Goal: Information Seeking & Learning: Find specific fact

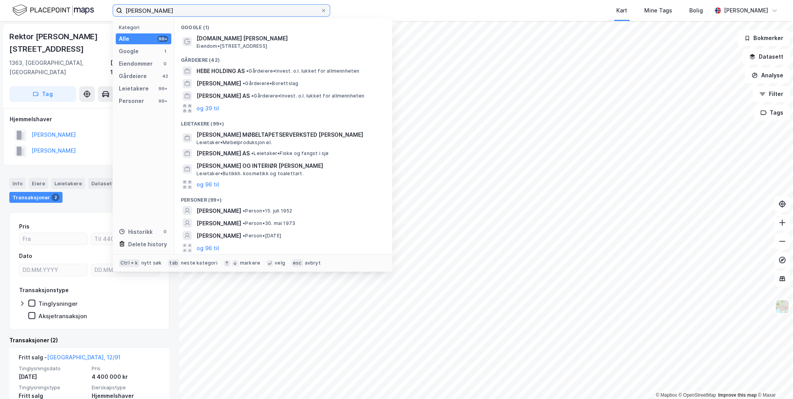
drag, startPoint x: 252, startPoint y: 12, endPoint x: 50, endPoint y: -3, distance: 202.9
click at [50, 0] on html "Hebe Elisabeth Lohne-Knudsen Kategori Alle 99+ Google 1 Eiendommer 0 Gårdeiere …" at bounding box center [396, 199] width 793 height 399
paste input "[STREET_ADDRESS]"
type input "[STREET_ADDRESS]"
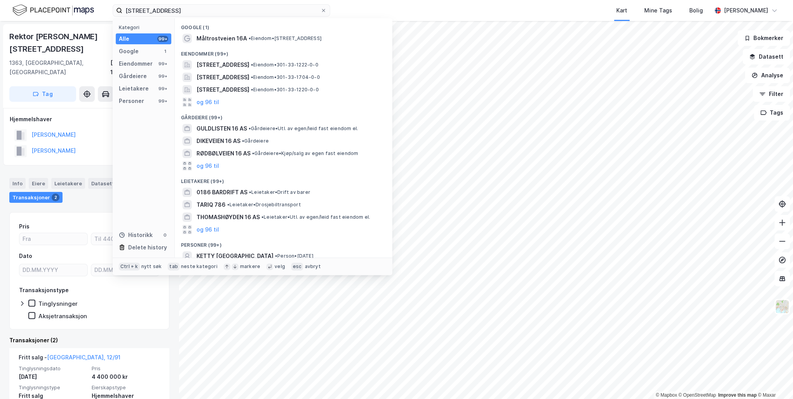
click at [225, 36] on span "Måltrostveien 16A" at bounding box center [221, 38] width 50 height 9
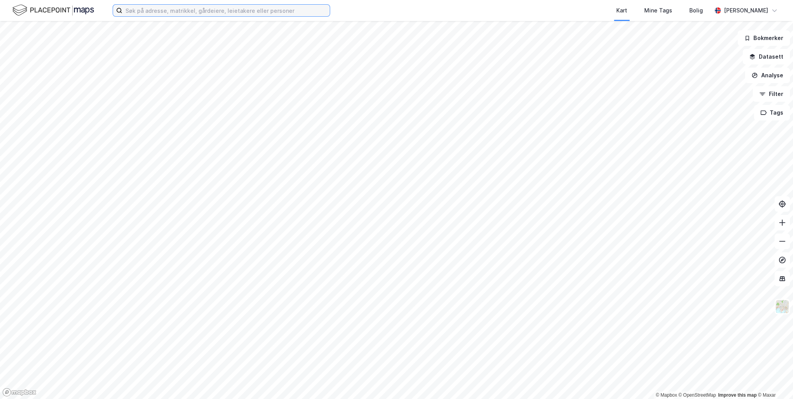
click at [180, 11] on input at bounding box center [225, 11] width 207 height 12
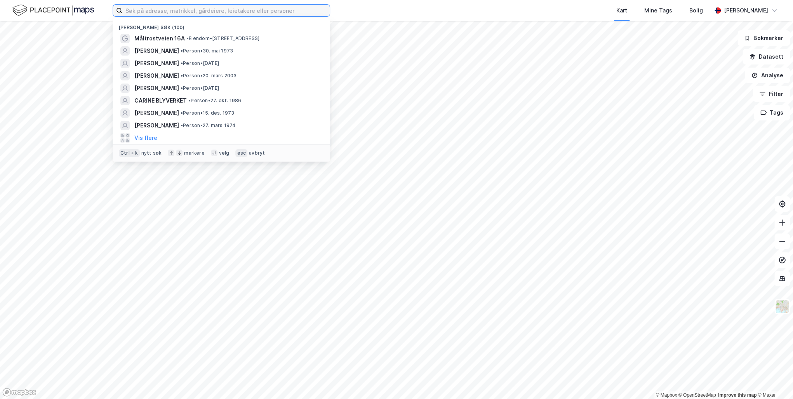
paste input "[STREET_ADDRESS]"
type input "[STREET_ADDRESS]"
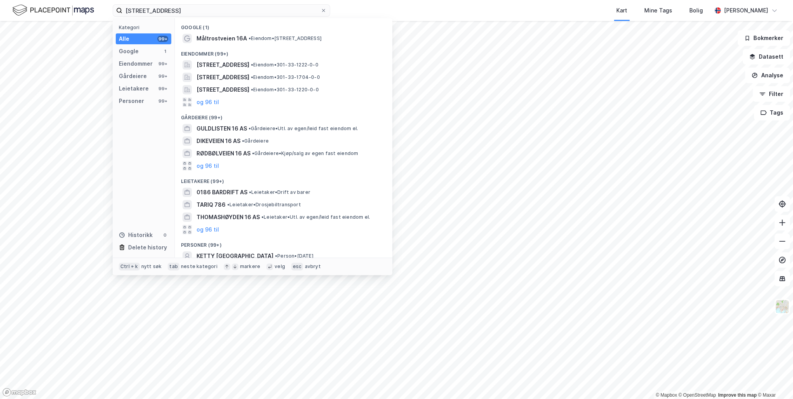
click at [222, 38] on span "Måltrostveien 16A" at bounding box center [221, 38] width 50 height 9
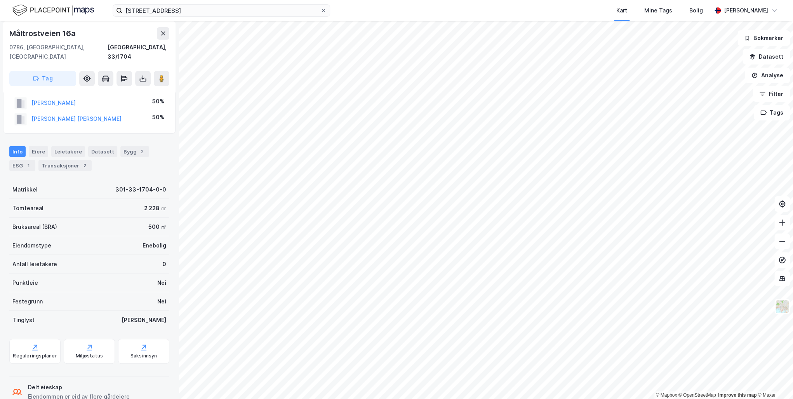
scroll to position [31, 0]
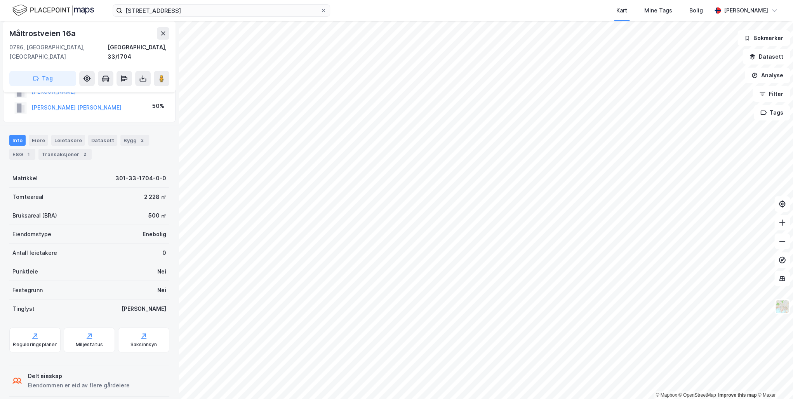
click at [38, 329] on div "Reguleringsplaner" at bounding box center [34, 339] width 51 height 25
click at [144, 329] on div "Saksinnsyn" at bounding box center [143, 339] width 51 height 25
click at [68, 149] on div "Transaksjoner 2" at bounding box center [64, 154] width 53 height 11
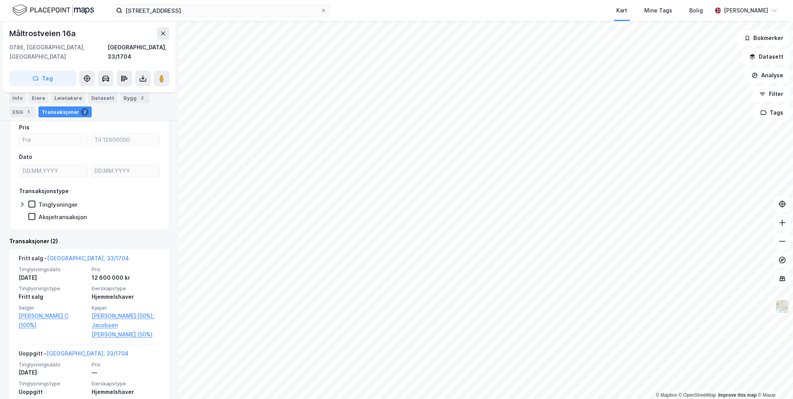
scroll to position [126, 0]
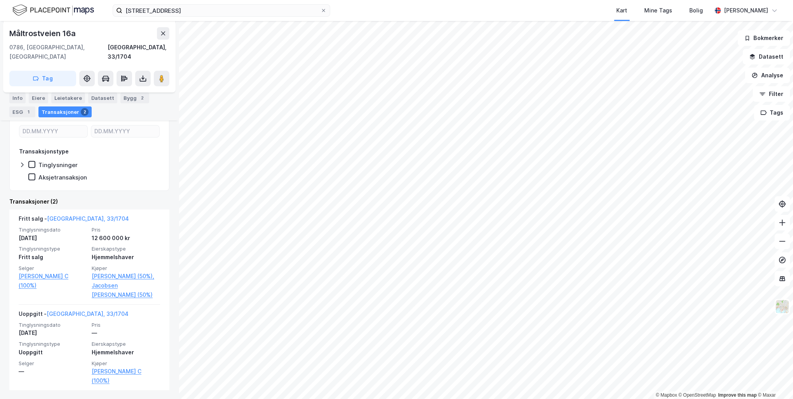
click at [103, 286] on link "Jacobsen [PERSON_NAME] (50%)" at bounding box center [126, 290] width 68 height 19
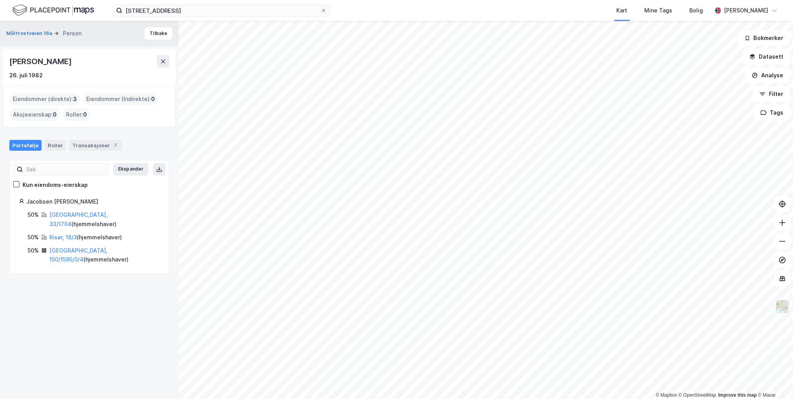
drag, startPoint x: 98, startPoint y: 62, endPoint x: 9, endPoint y: 59, distance: 89.4
click at [9, 59] on div "[PERSON_NAME] [DATE]" at bounding box center [89, 67] width 172 height 37
drag, startPoint x: 9, startPoint y: 59, endPoint x: 45, endPoint y: 63, distance: 36.3
copy div "[PERSON_NAME]"
click at [127, 64] on div "[PERSON_NAME]" at bounding box center [89, 61] width 160 height 12
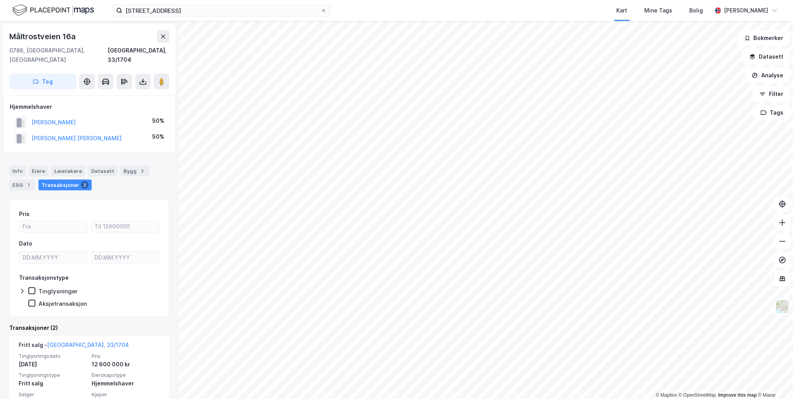
click at [0, 0] on button "[PERSON_NAME]" at bounding box center [0, 0] width 0 height 0
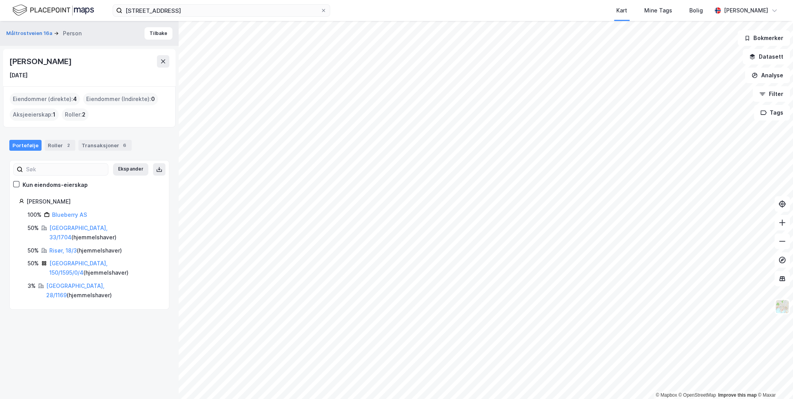
drag, startPoint x: 90, startPoint y: 59, endPoint x: 12, endPoint y: 62, distance: 78.9
click at [12, 62] on div "[PERSON_NAME]" at bounding box center [89, 61] width 160 height 12
drag, startPoint x: 12, startPoint y: 62, endPoint x: 55, endPoint y: 61, distance: 43.1
copy div "[PERSON_NAME]"
